Goal: Use online tool/utility

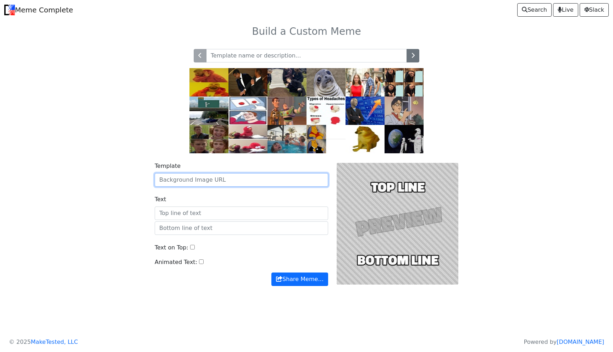
click at [269, 174] on input "Template" at bounding box center [241, 179] width 173 height 13
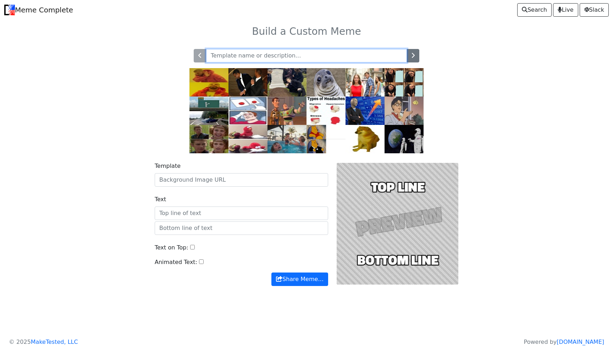
click at [266, 57] on input "text" at bounding box center [306, 55] width 201 height 13
click at [424, 216] on div at bounding box center [397, 224] width 130 height 124
click at [310, 117] on img at bounding box center [325, 110] width 39 height 28
